Goal: Find specific page/section: Find specific page/section

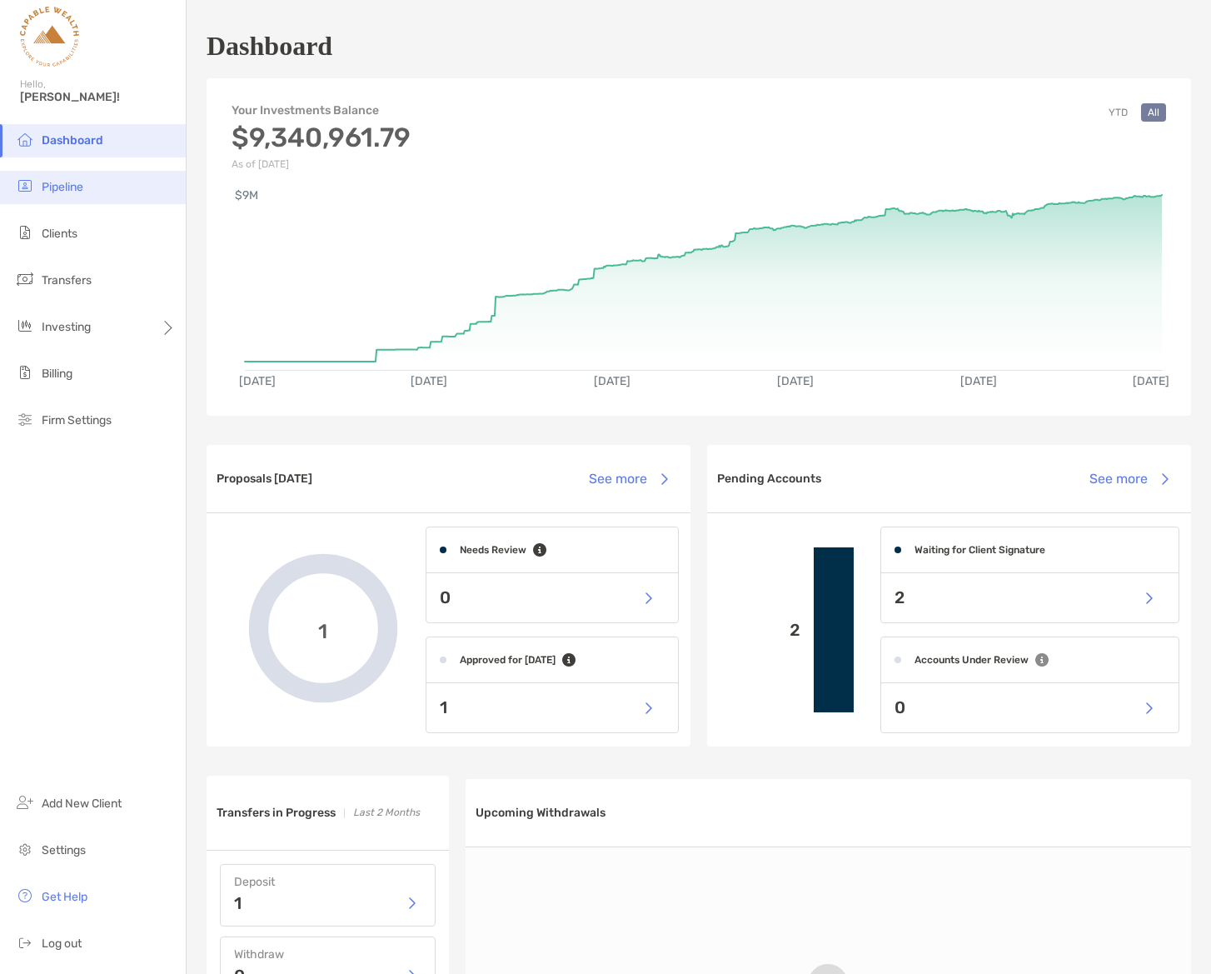
click at [87, 196] on li "Pipeline" at bounding box center [93, 187] width 186 height 33
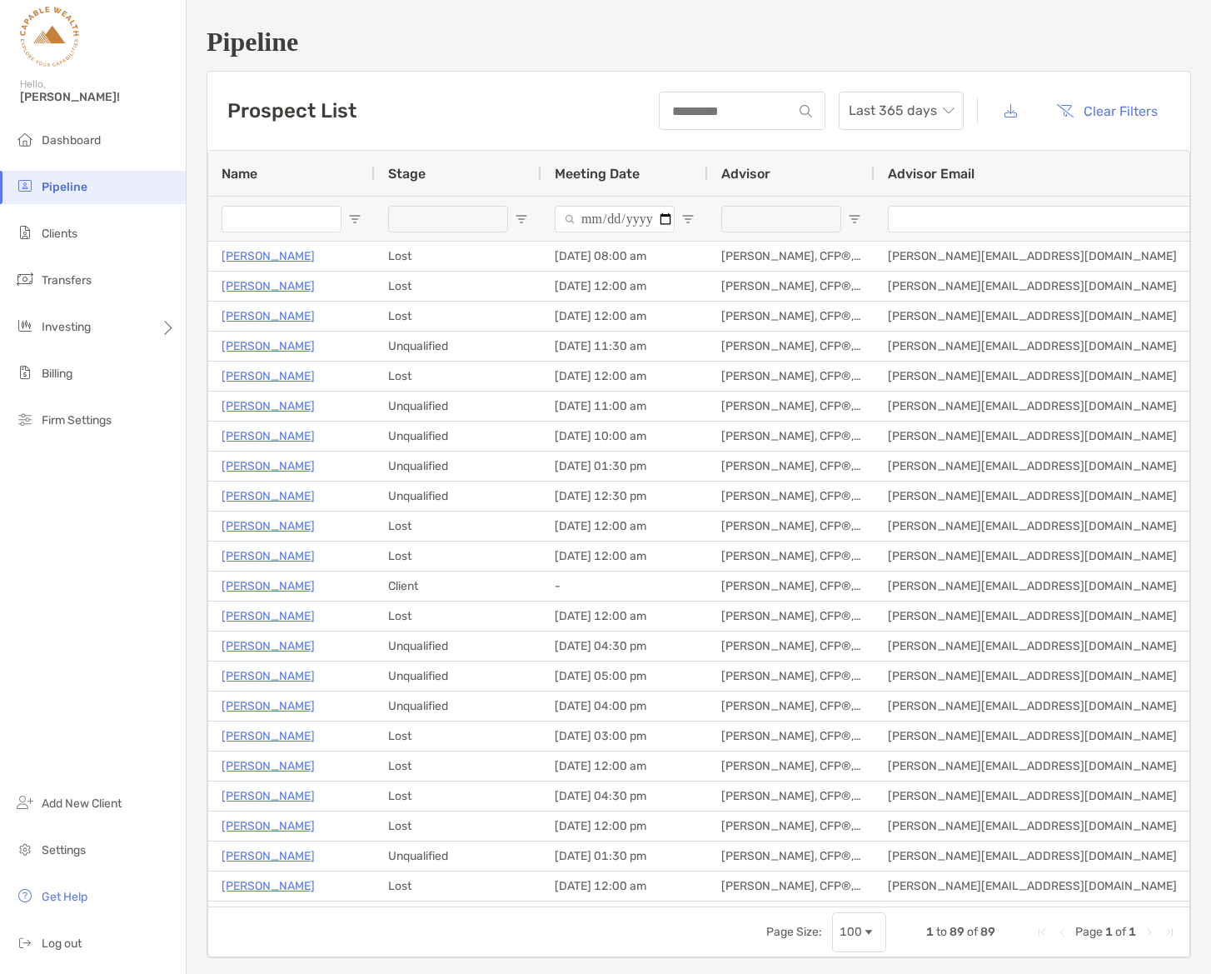
click at [271, 222] on input "Name Filter Input" at bounding box center [282, 219] width 120 height 27
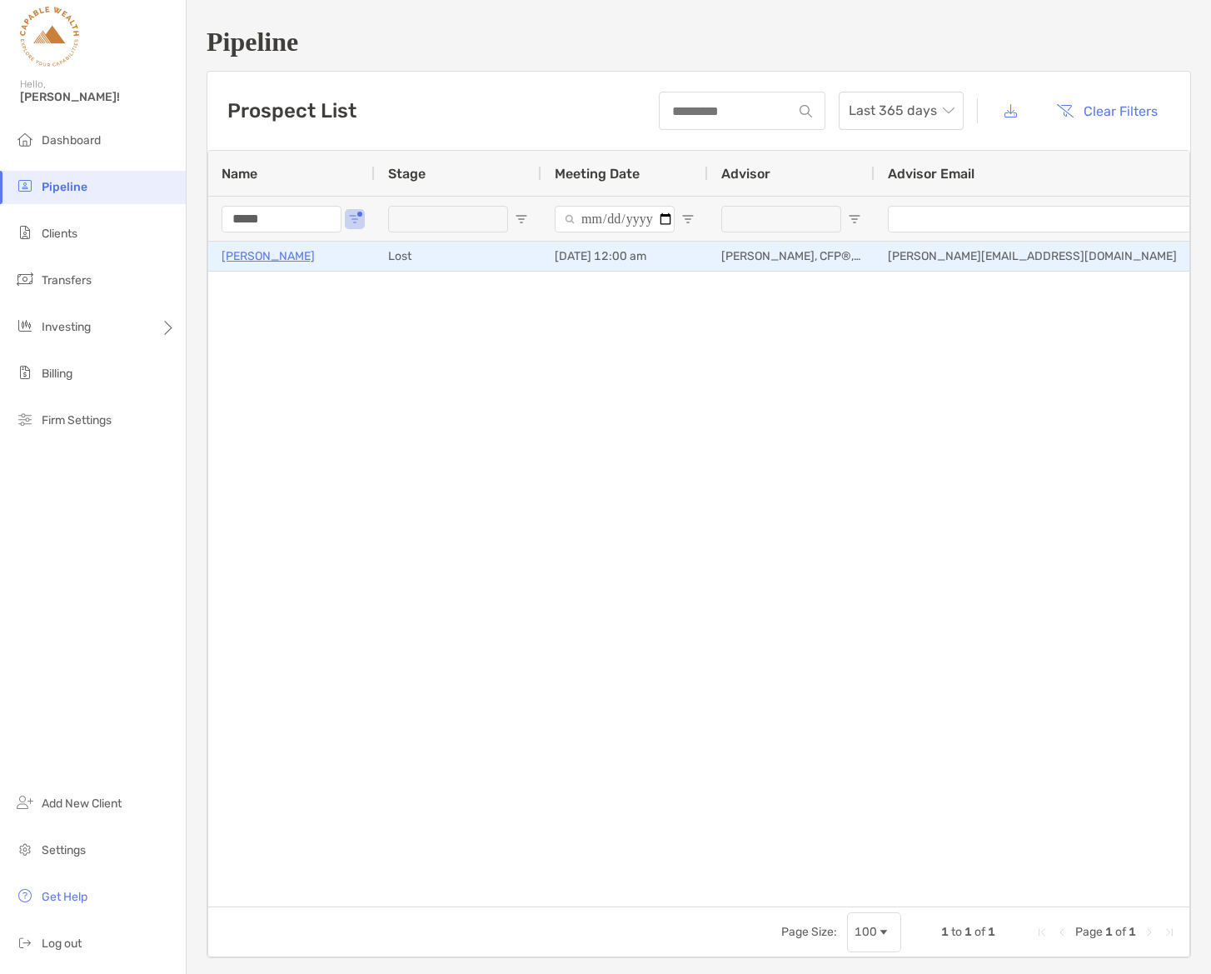
type input "*****"
click at [269, 253] on p "[PERSON_NAME]" at bounding box center [268, 256] width 93 height 21
